Goal: Navigation & Orientation: Find specific page/section

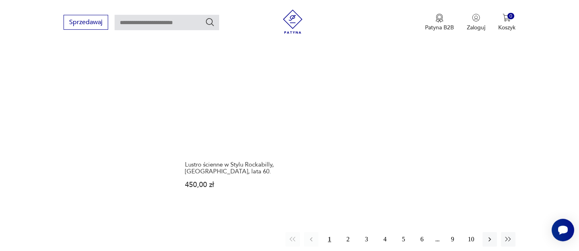
scroll to position [1137, 0]
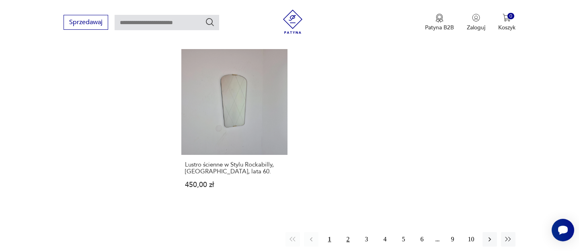
click at [346, 232] on button "2" at bounding box center [348, 239] width 14 height 14
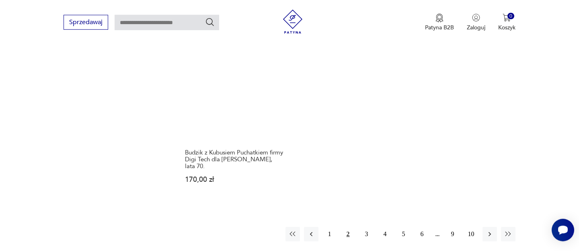
scroll to position [1170, 0]
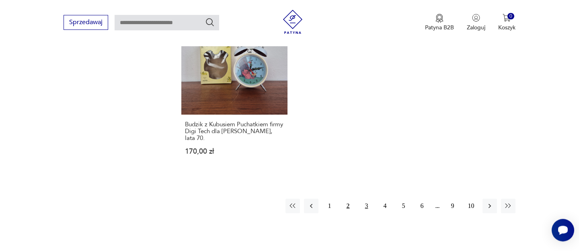
click at [370, 205] on button "3" at bounding box center [366, 205] width 14 height 14
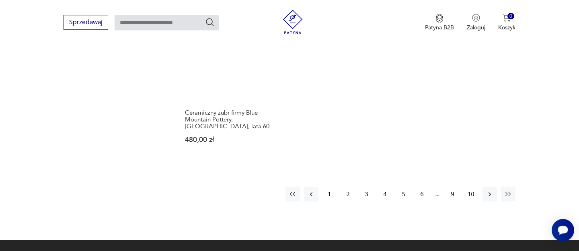
scroll to position [1185, 0]
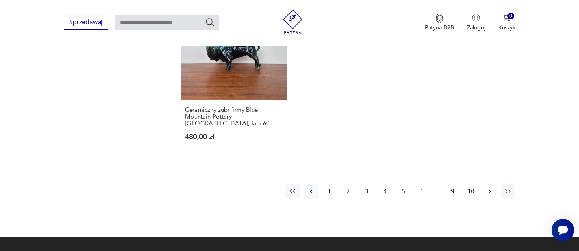
click at [490, 187] on icon "button" at bounding box center [489, 191] width 8 height 8
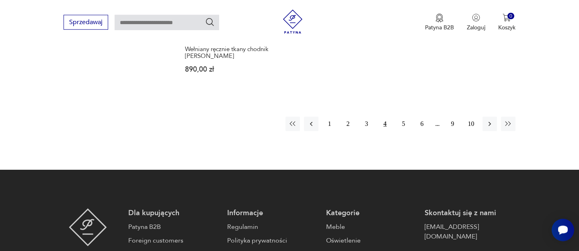
scroll to position [1248, 0]
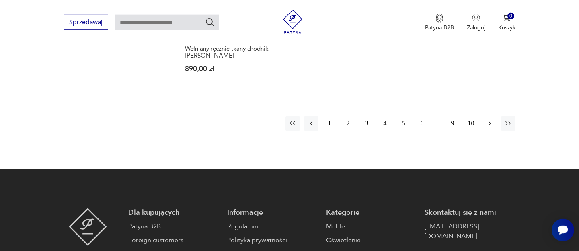
click at [491, 119] on icon "button" at bounding box center [489, 123] width 8 height 8
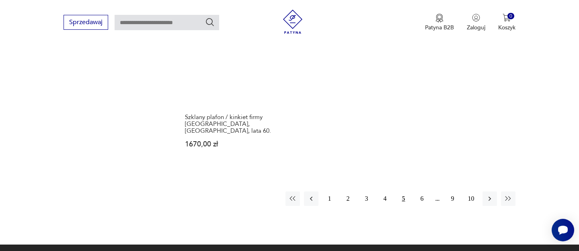
scroll to position [1211, 0]
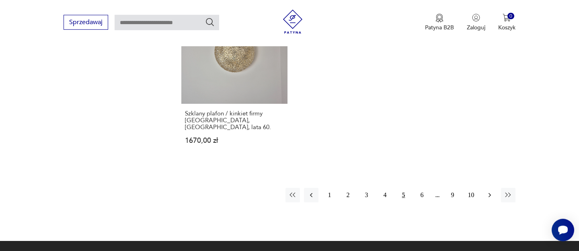
click at [492, 191] on icon "button" at bounding box center [489, 195] width 8 height 8
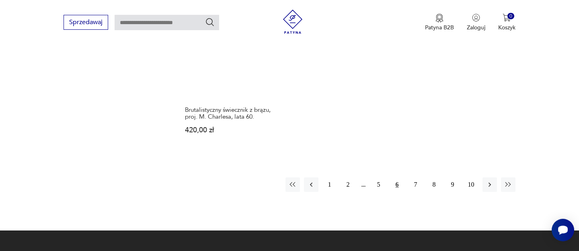
scroll to position [1201, 0]
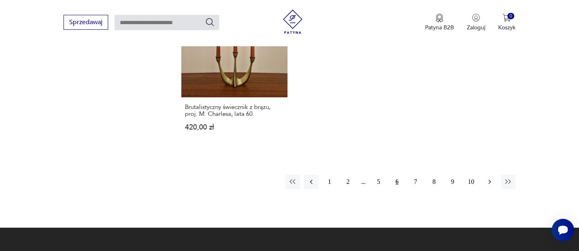
click at [489, 180] on icon "button" at bounding box center [489, 182] width 2 height 4
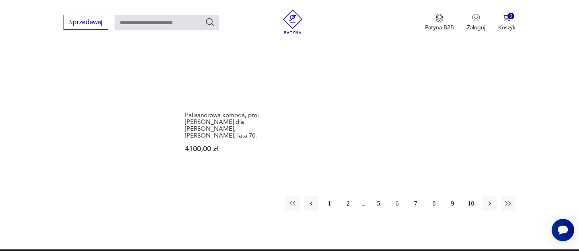
scroll to position [1180, 0]
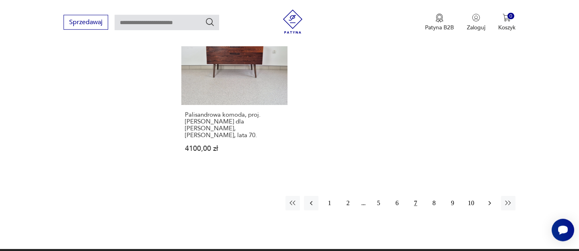
click at [494, 196] on button "button" at bounding box center [489, 203] width 14 height 14
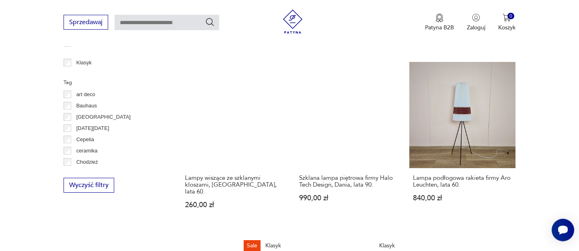
scroll to position [419, 0]
